Goal: Check status: Check status

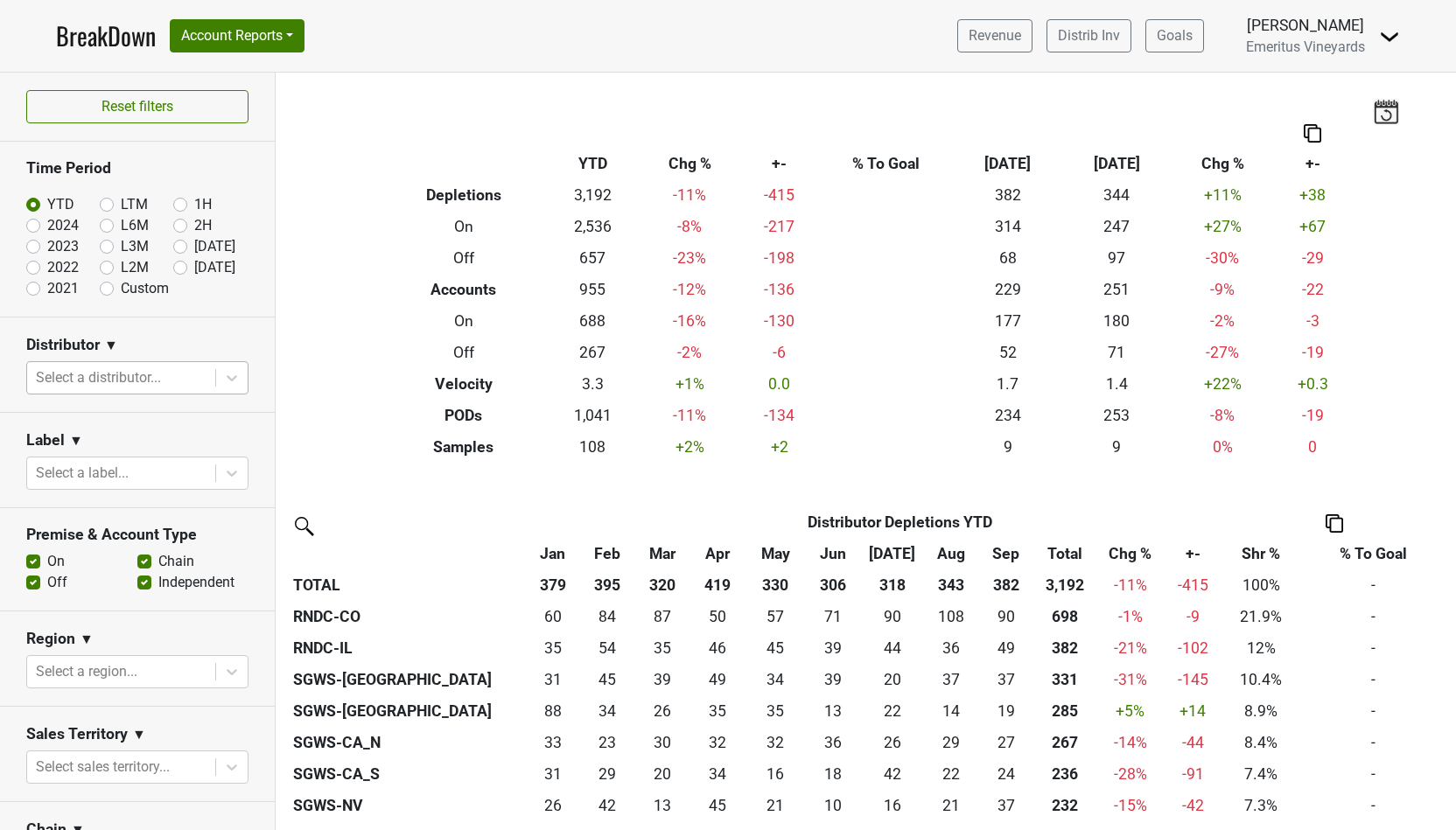
click at [96, 378] on div at bounding box center [121, 378] width 171 height 25
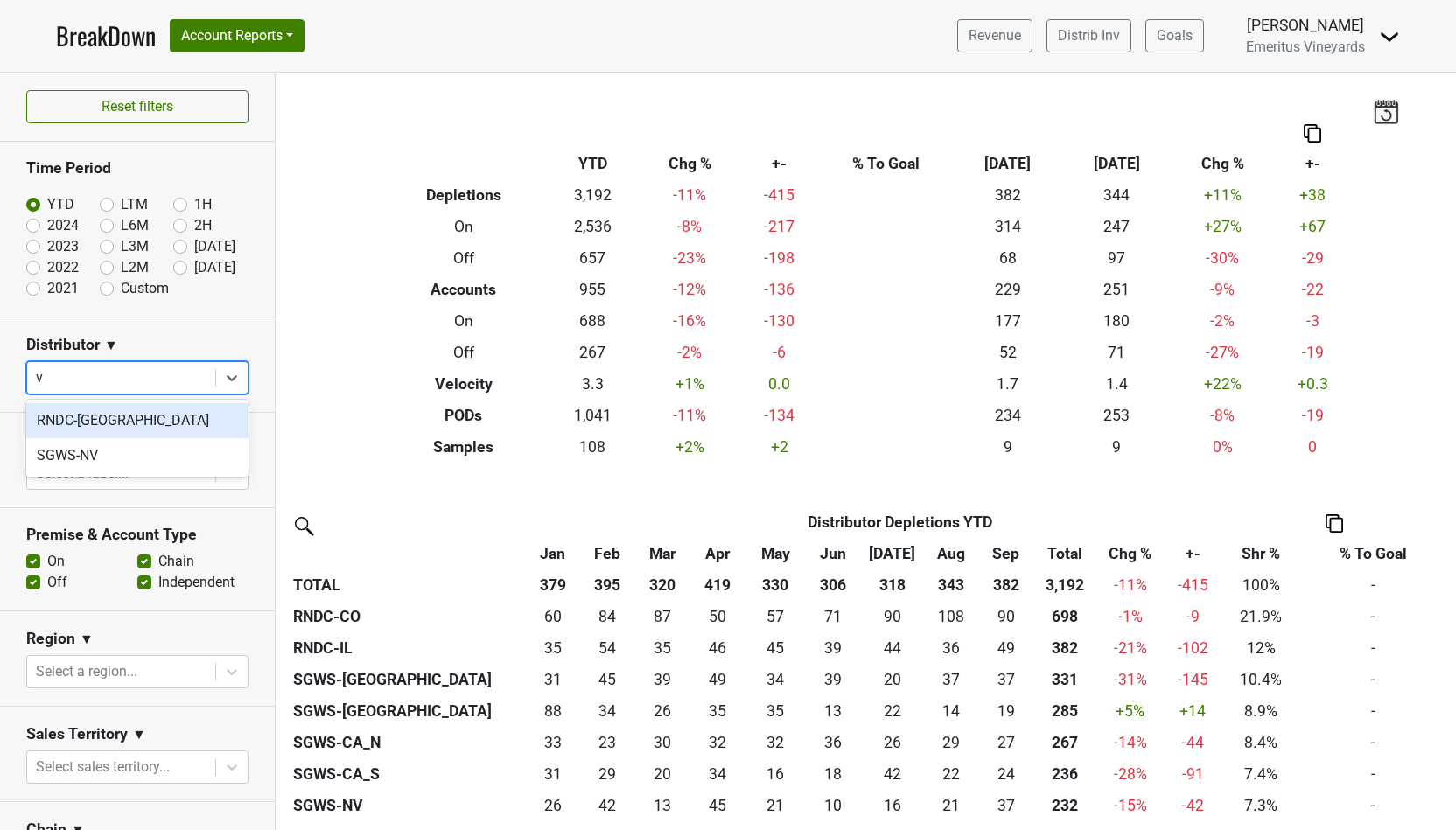
type input "va"
click at [126, 423] on div "RNDC-[GEOGRAPHIC_DATA]" at bounding box center [137, 420] width 222 height 35
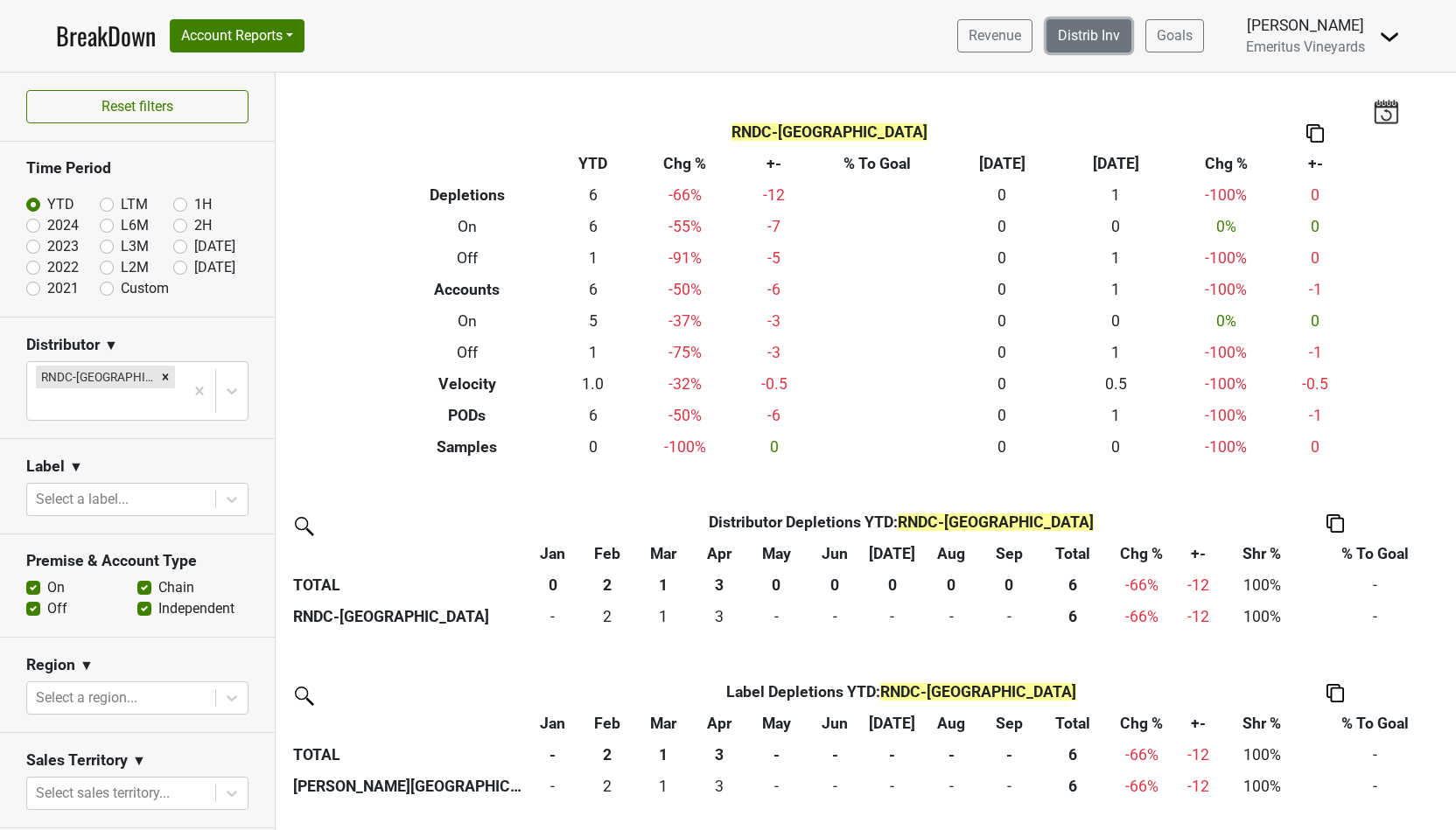
click at [1063, 31] on link "Distrib Inv" at bounding box center [1089, 35] width 85 height 33
click at [194, 247] on label "Sep '25" at bounding box center [215, 246] width 42 height 21
click at [179, 247] on input "Sep '25" at bounding box center [209, 244] width 70 height 18
radio input "true"
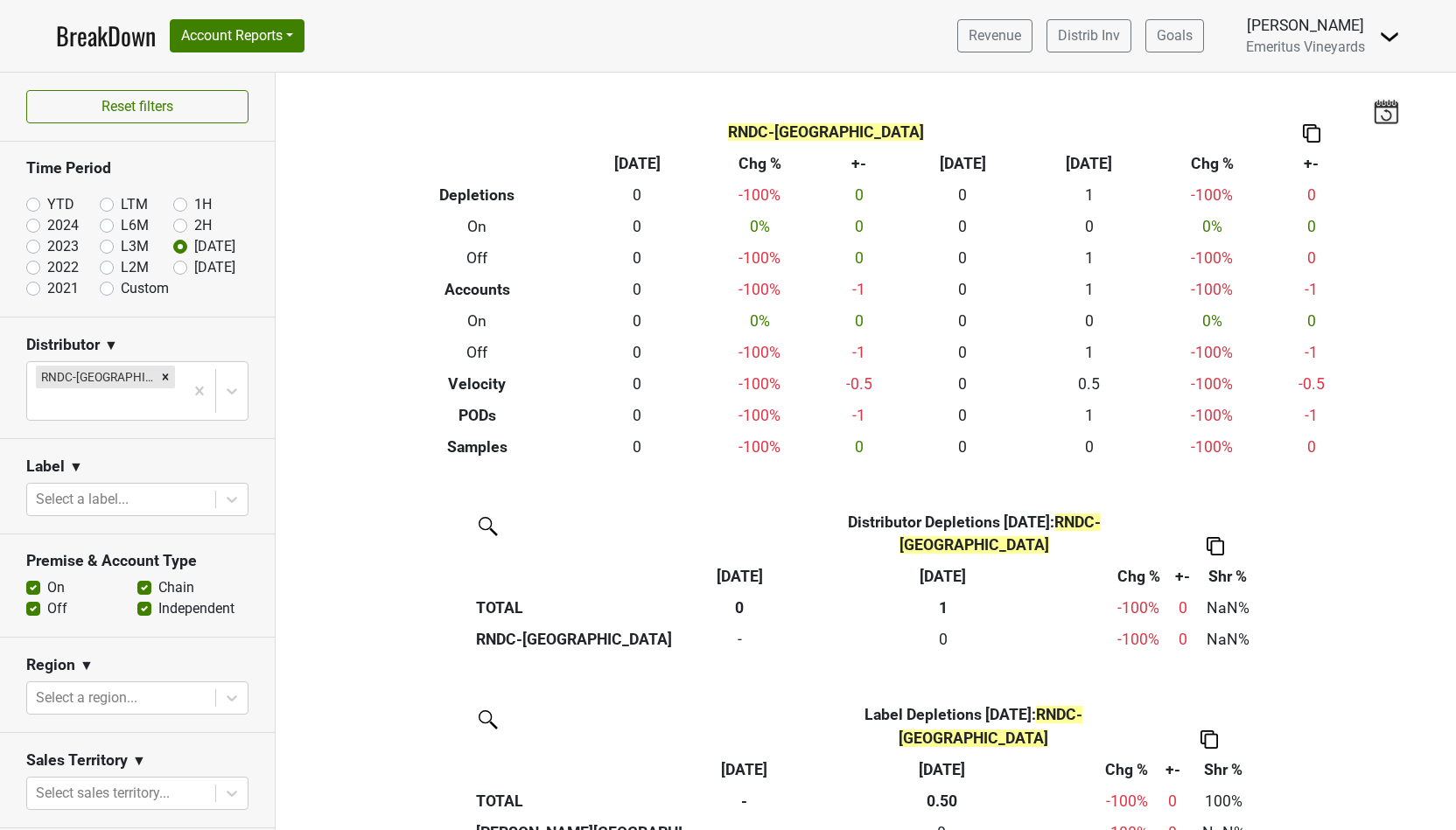
click at [121, 230] on label "L6M" at bounding box center [135, 225] width 28 height 21
click at [113, 230] on input "L6M" at bounding box center [135, 224] width 70 height 18
radio input "true"
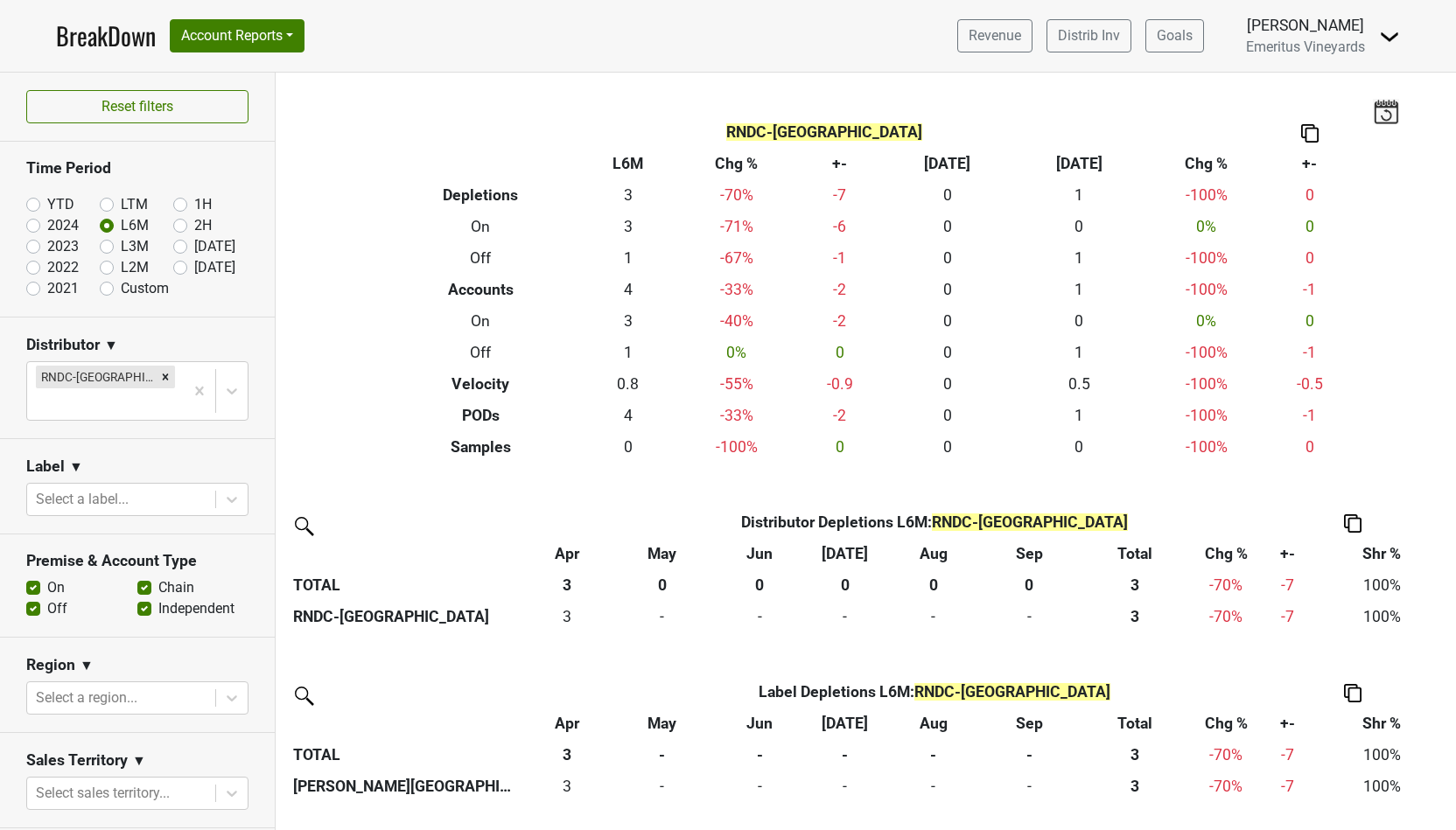
click at [47, 222] on label "2024" at bounding box center [62, 225] width 31 height 21
click at [35, 222] on input "2024" at bounding box center [61, 224] width 70 height 18
radio input "true"
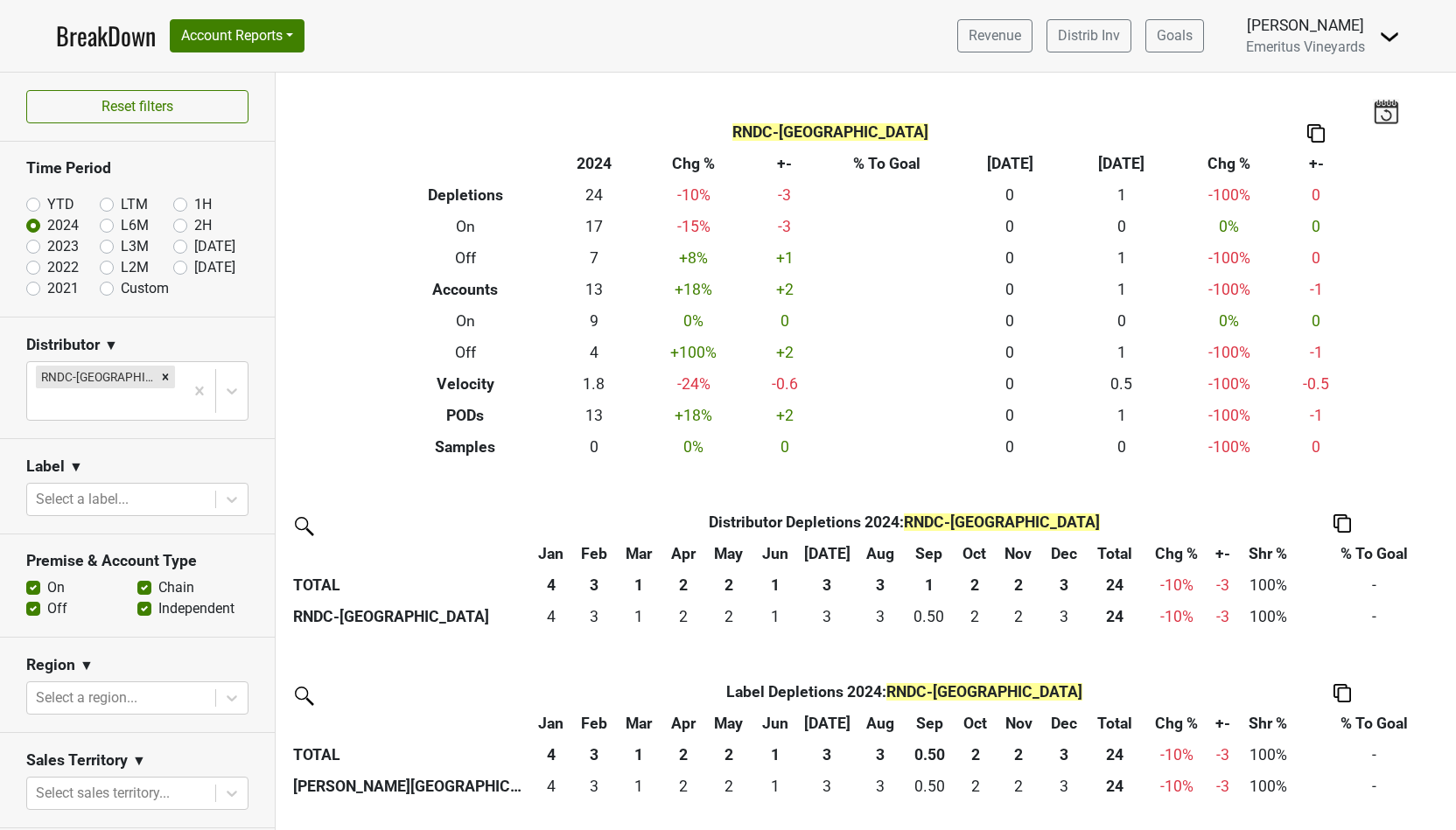
click at [17, 198] on section "Time Period YTD LTM 1H 2024 L6M 2H 2023 L3M Sep '25 2022 L2M Oct '25 2021 Custom" at bounding box center [137, 228] width 275 height 174
click at [47, 203] on label "YTD" at bounding box center [60, 205] width 27 height 21
click at [38, 203] on input "YTD" at bounding box center [61, 203] width 70 height 18
radio input "true"
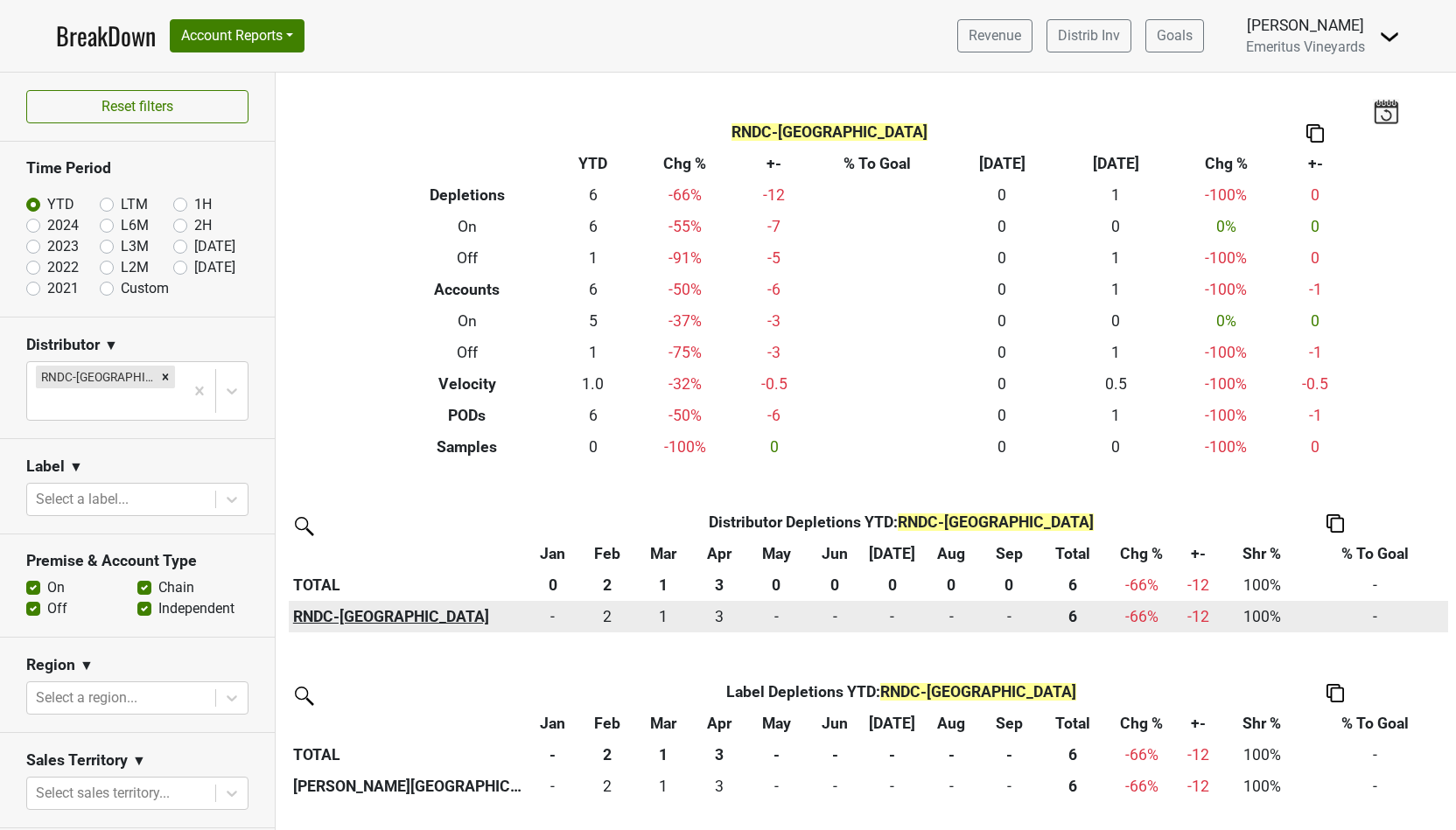
click at [320, 608] on th "RNDC-[GEOGRAPHIC_DATA]" at bounding box center [407, 616] width 237 height 31
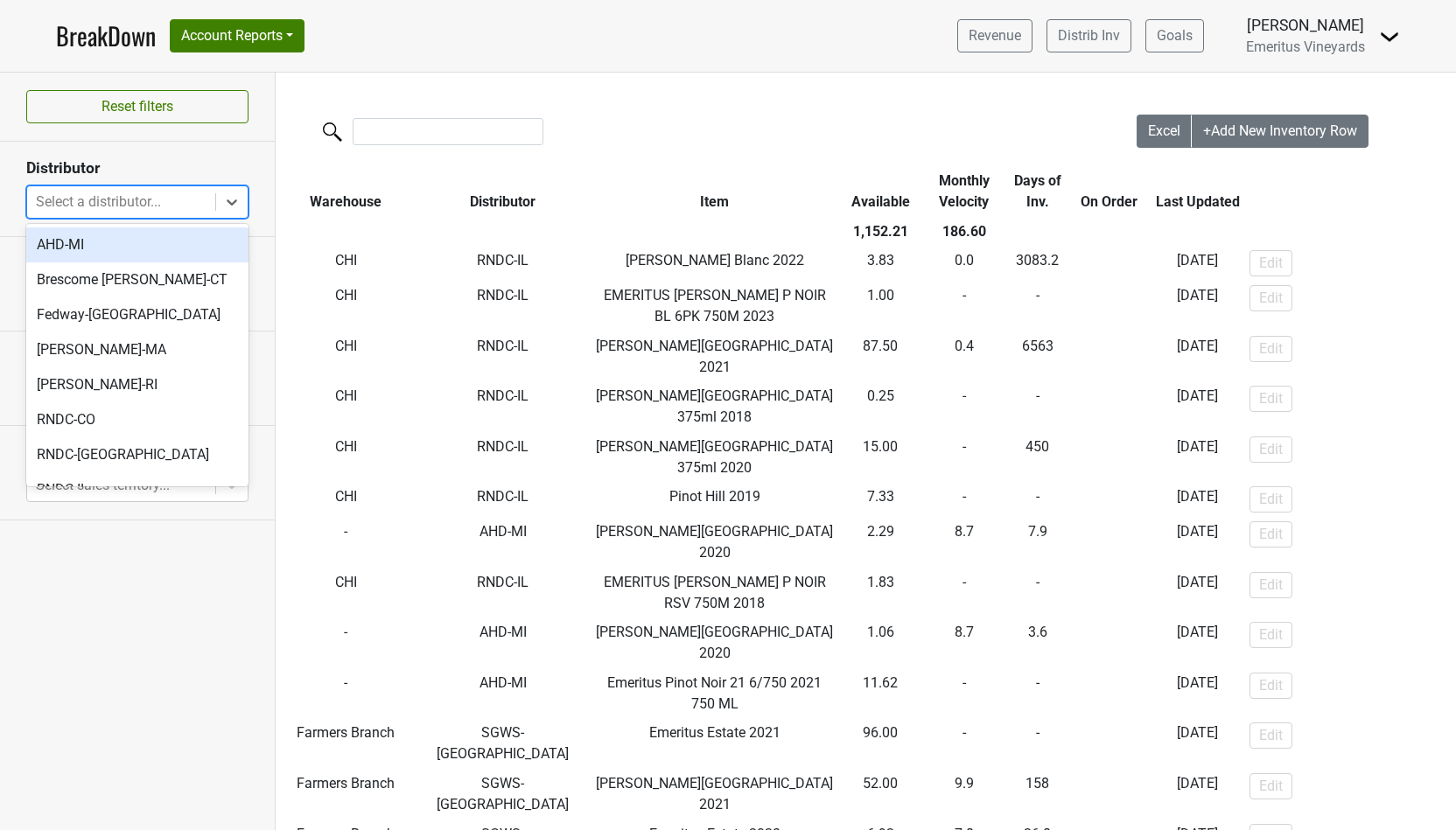
click at [152, 197] on div at bounding box center [121, 202] width 171 height 25
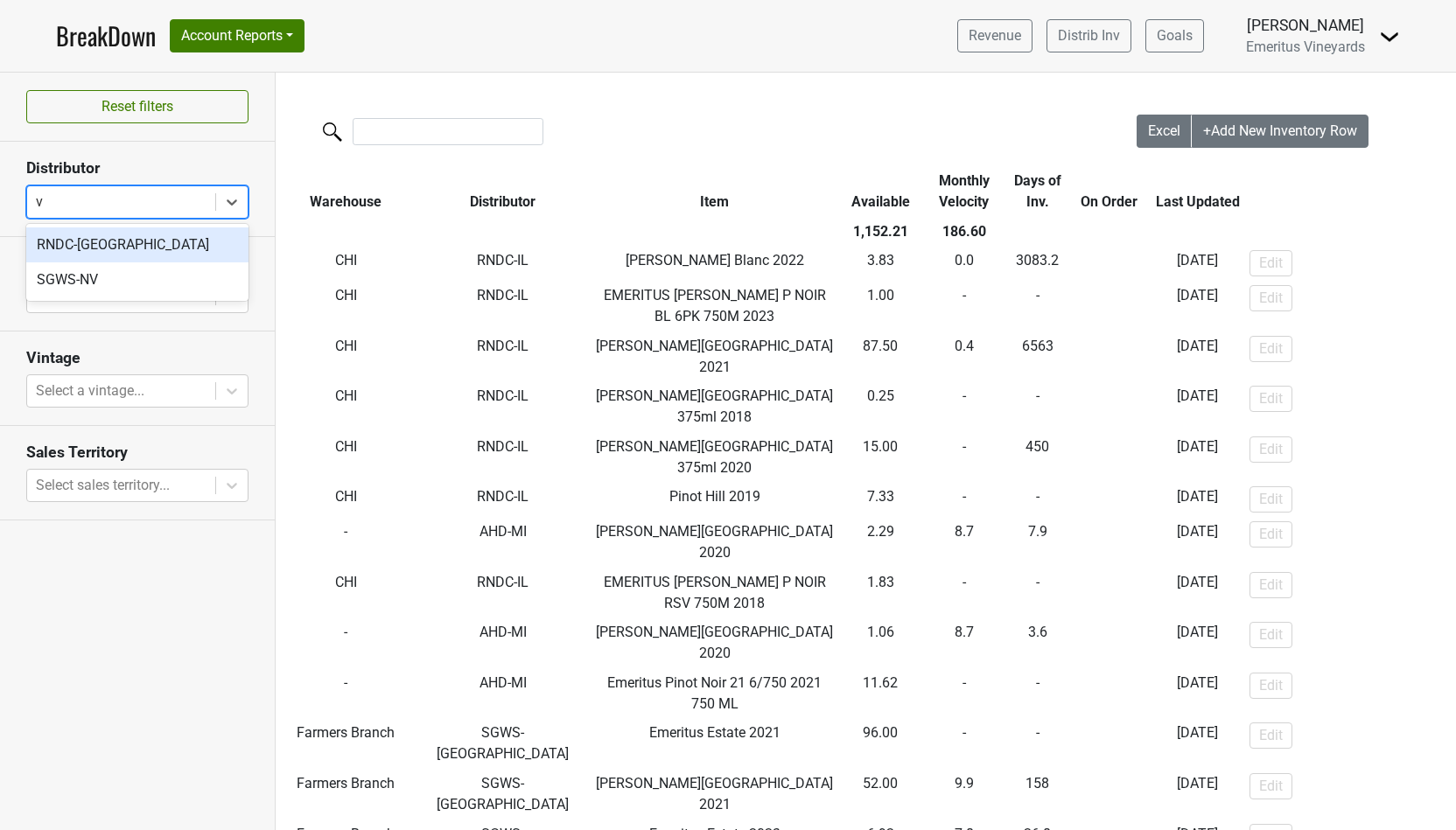
type input "va"
click at [174, 246] on div "RNDC-[GEOGRAPHIC_DATA]" at bounding box center [137, 244] width 222 height 35
